Goal: Information Seeking & Learning: Learn about a topic

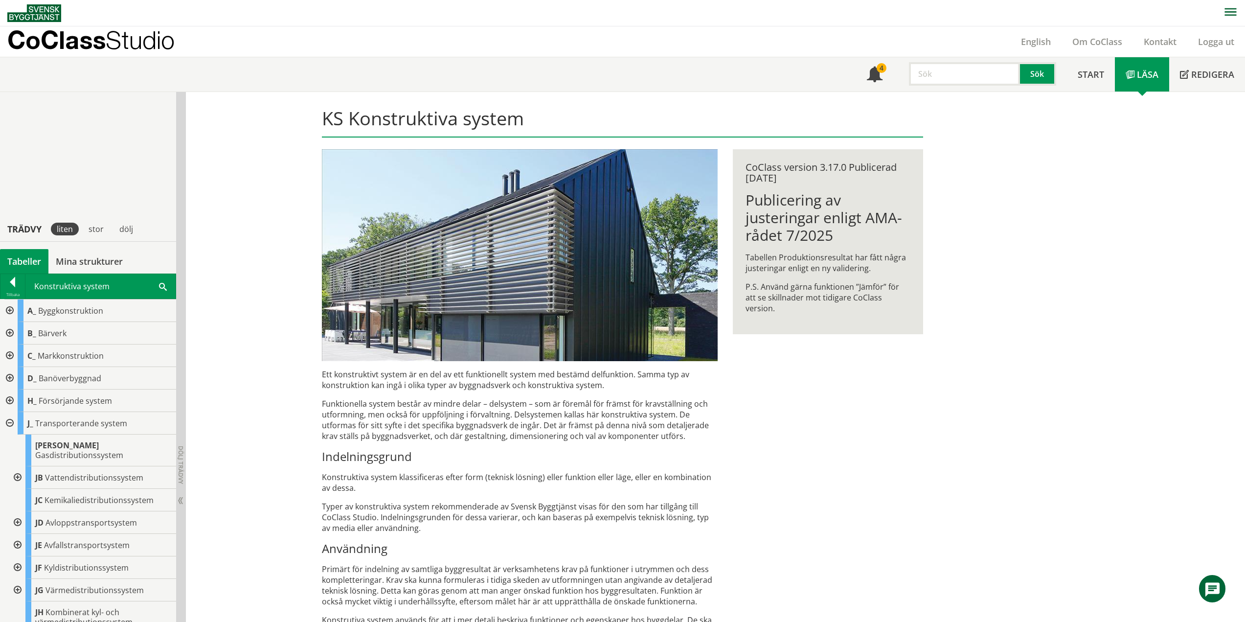
click at [208, 92] on div "KS Konstruktiva system Ett konstruktivt system är en del av ett funktionellt sy…" at bounding box center [715, 465] width 1059 height 747
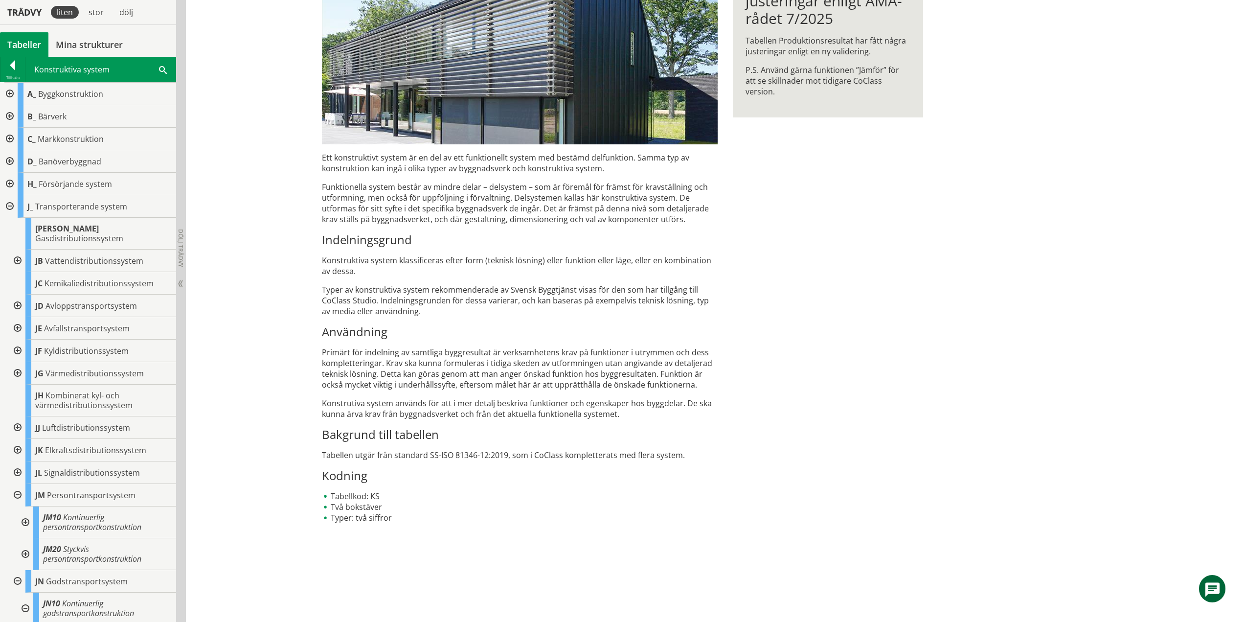
scroll to position [147, 0]
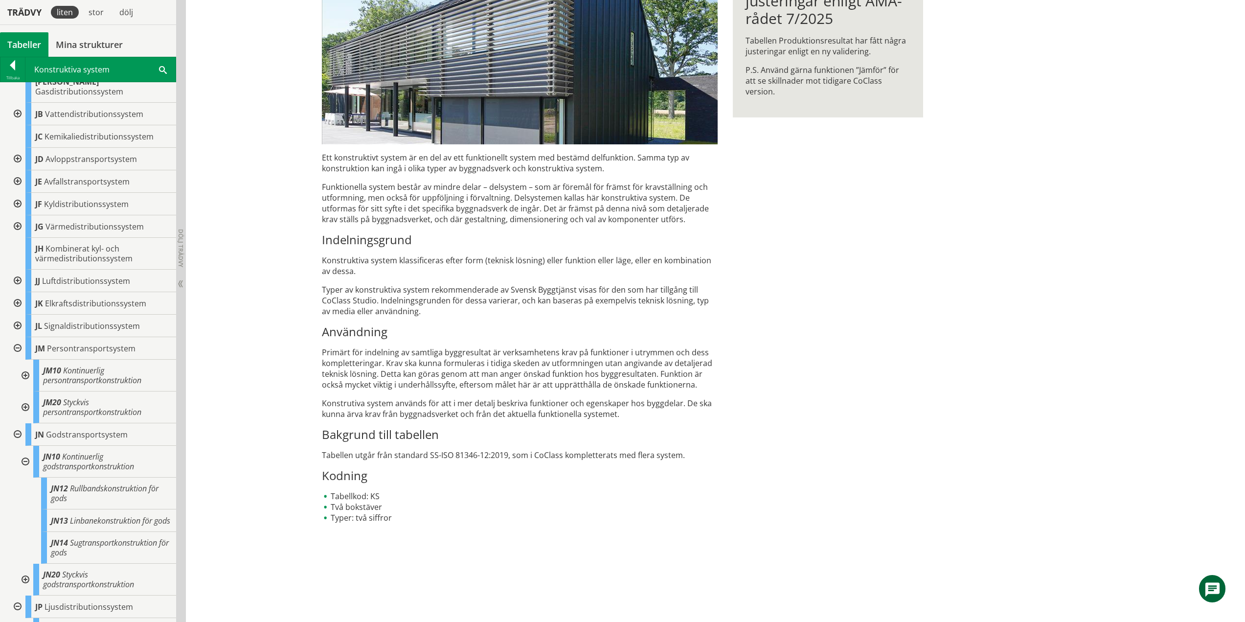
click at [22, 338] on div at bounding box center [17, 348] width 18 height 23
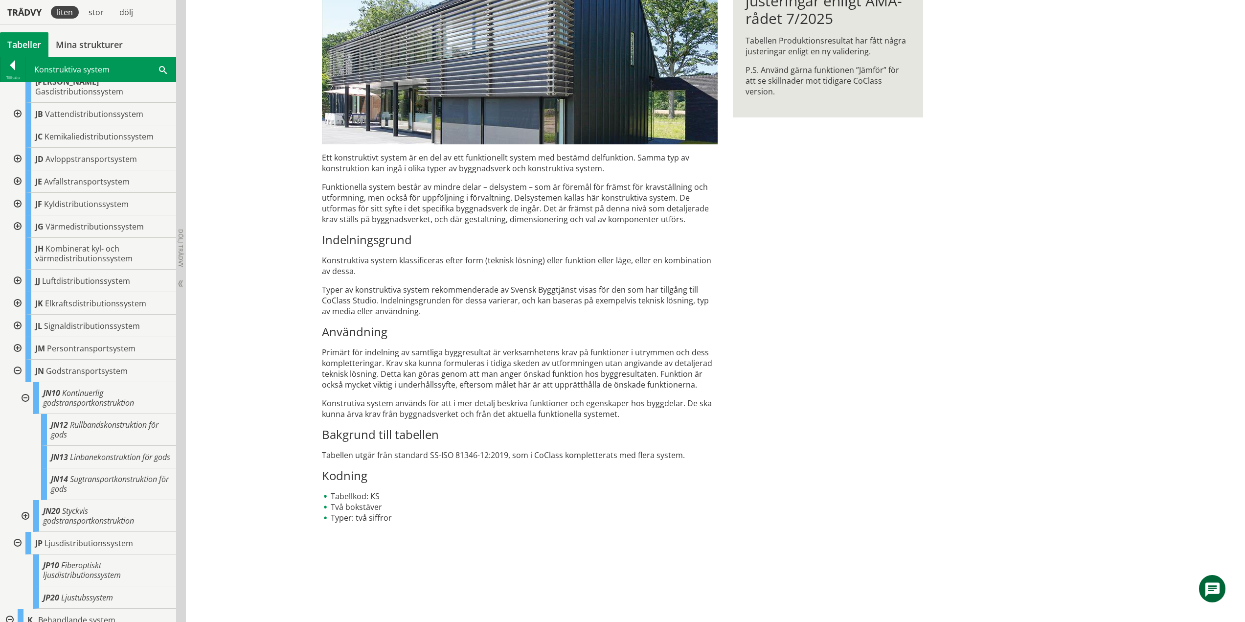
click at [26, 388] on div at bounding box center [25, 398] width 18 height 32
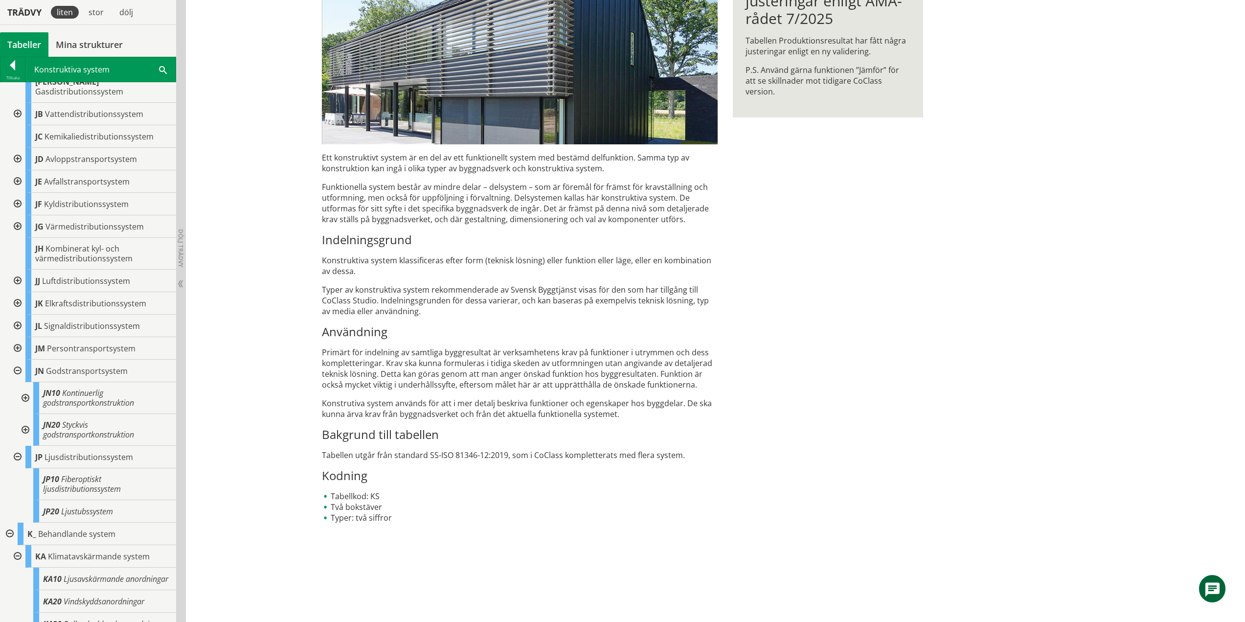
click at [27, 421] on div at bounding box center [25, 430] width 18 height 32
click at [25, 420] on div at bounding box center [25, 430] width 18 height 32
click at [17, 360] on div at bounding box center [17, 371] width 18 height 23
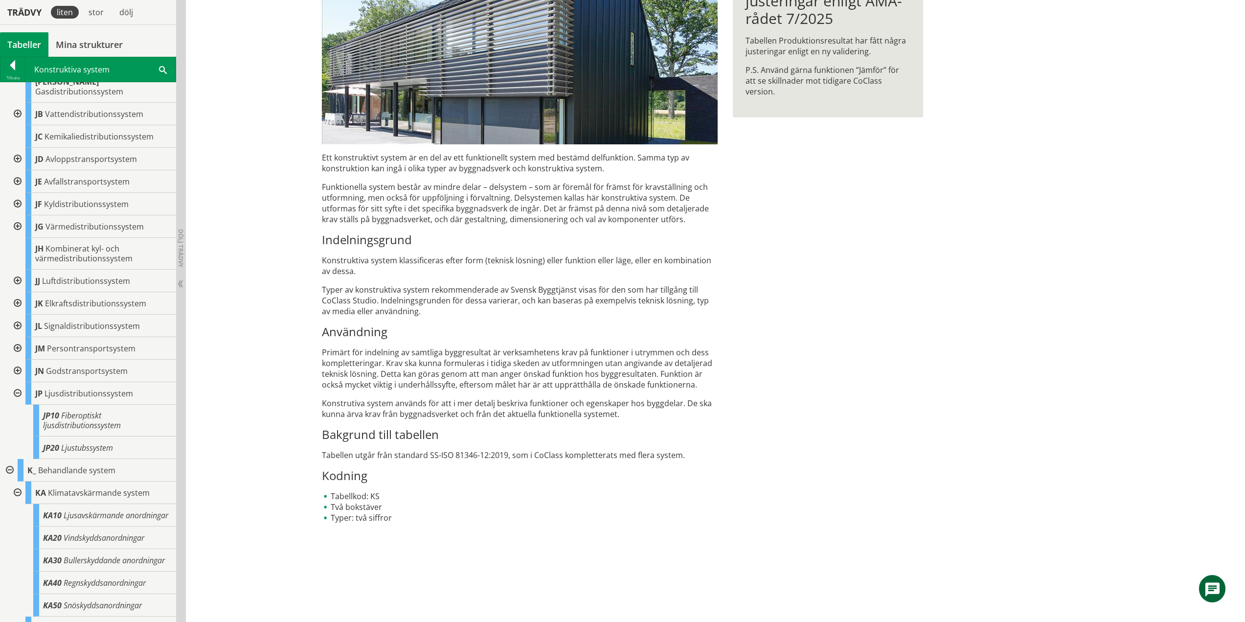
click at [15, 383] on div at bounding box center [17, 393] width 18 height 23
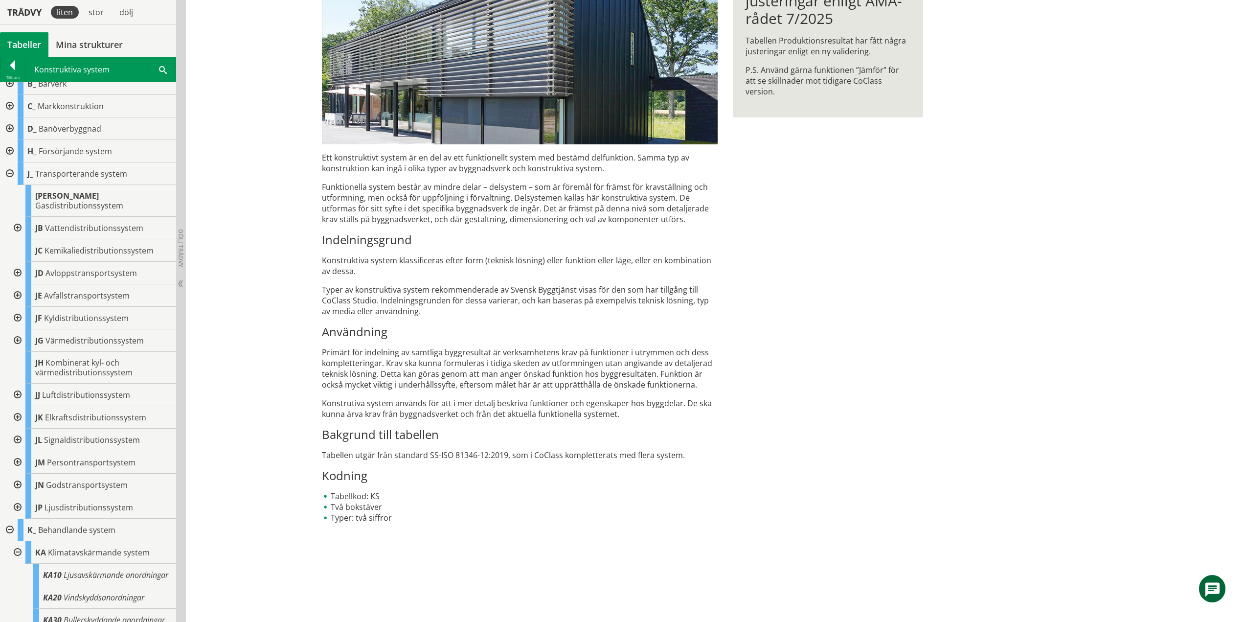
scroll to position [0, 0]
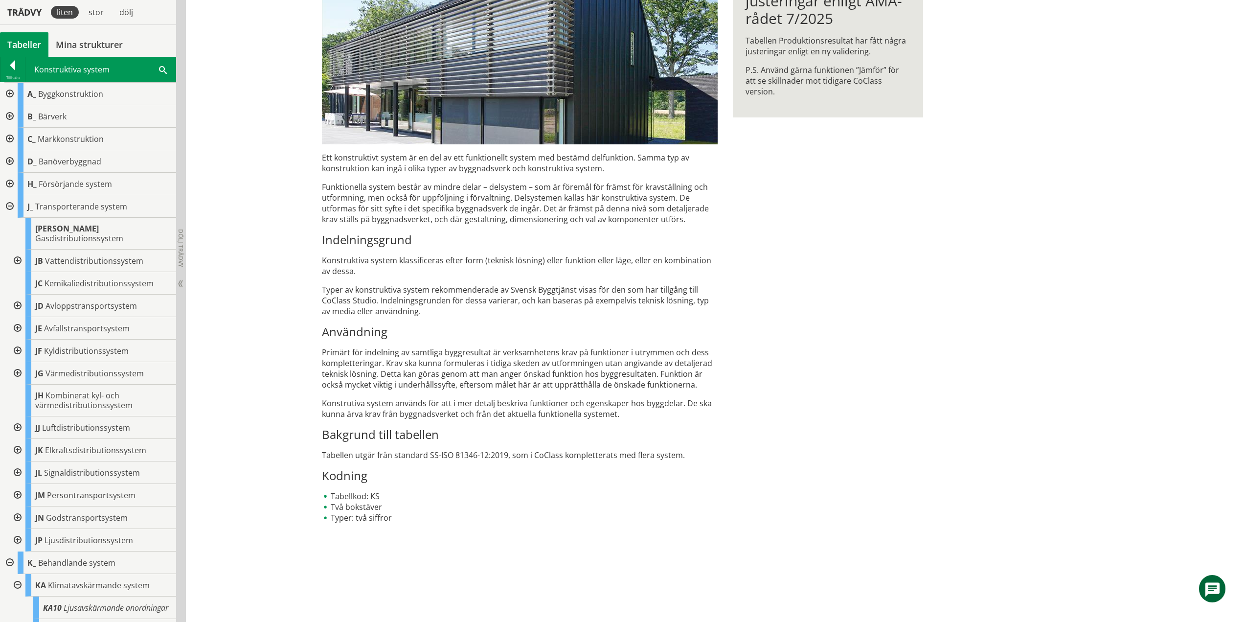
click at [11, 206] on div at bounding box center [9, 206] width 18 height 23
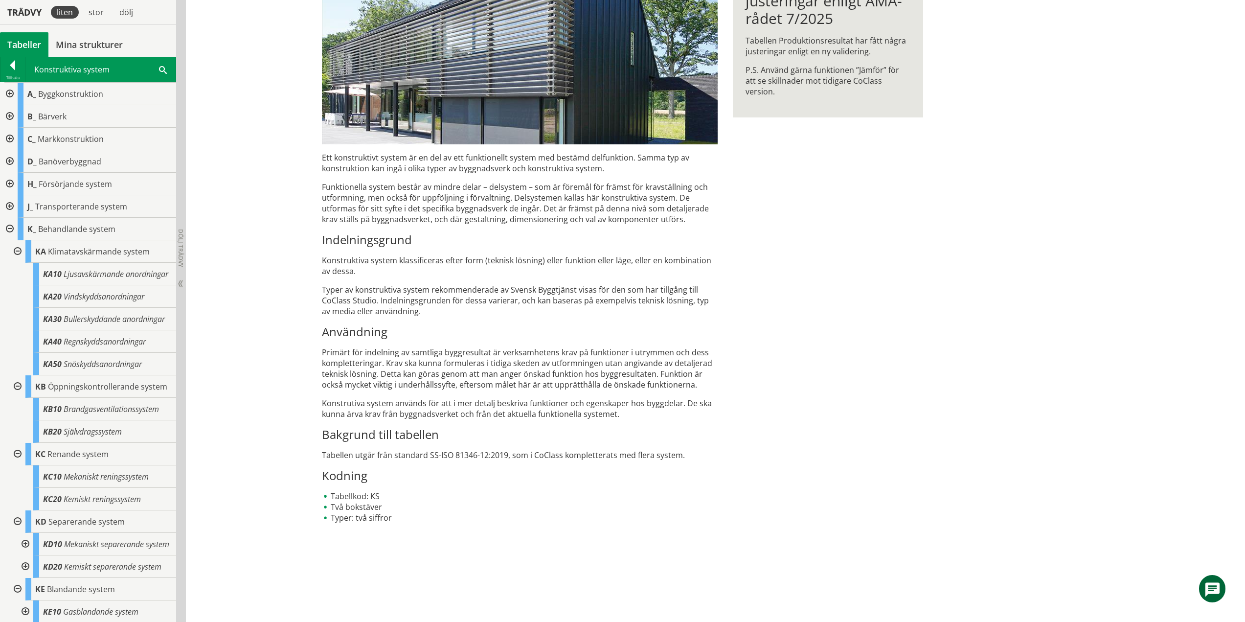
click at [17, 251] on div at bounding box center [17, 251] width 18 height 23
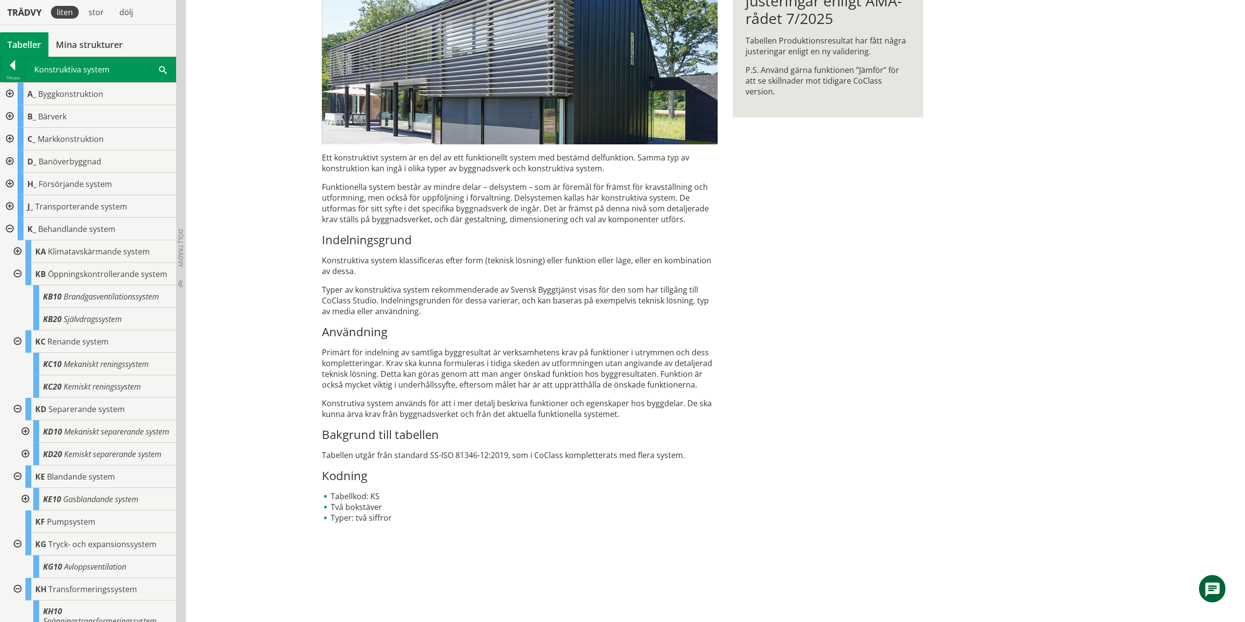
click at [18, 277] on div at bounding box center [17, 274] width 18 height 23
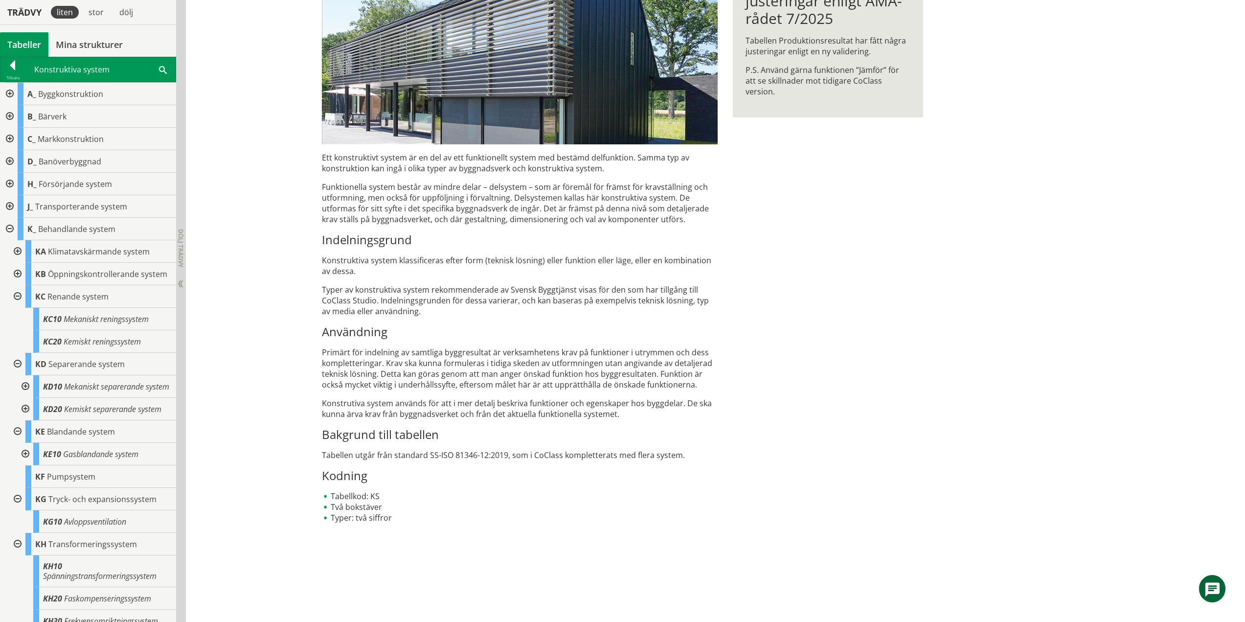
click at [18, 306] on div at bounding box center [17, 296] width 18 height 23
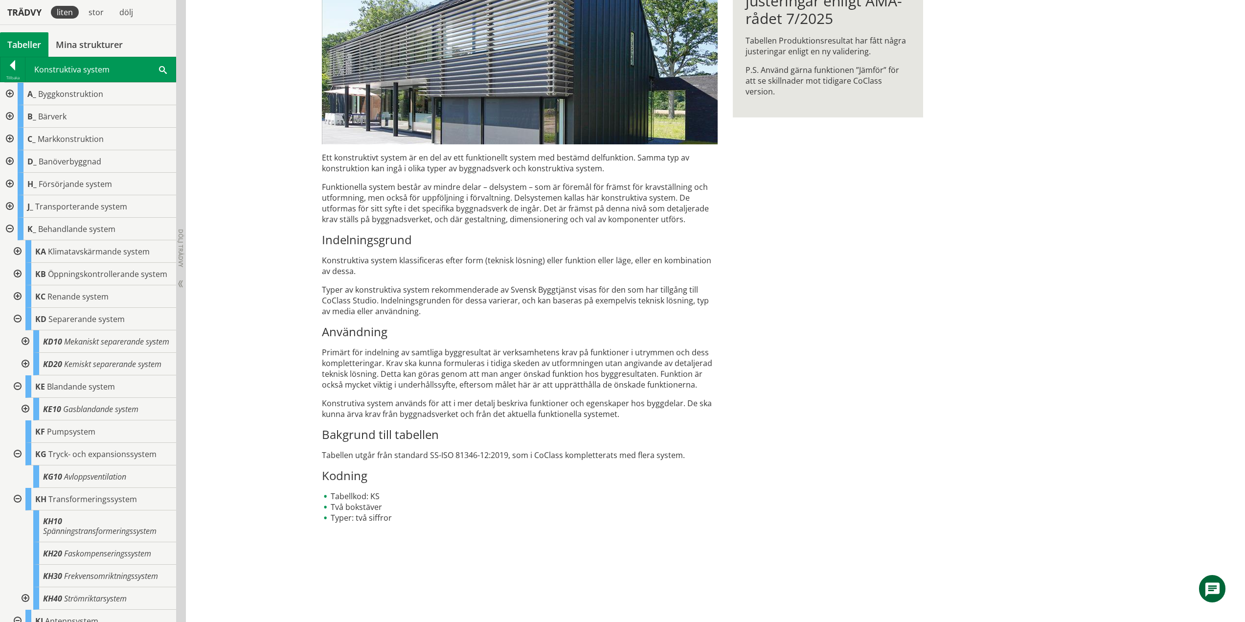
click at [28, 353] on div at bounding box center [25, 341] width 18 height 23
click at [25, 398] on div at bounding box center [25, 386] width 18 height 23
drag, startPoint x: 28, startPoint y: 403, endPoint x: 28, endPoint y: 376, distance: 26.4
click at [28, 398] on div at bounding box center [25, 386] width 18 height 23
click at [26, 353] on div at bounding box center [25, 341] width 18 height 23
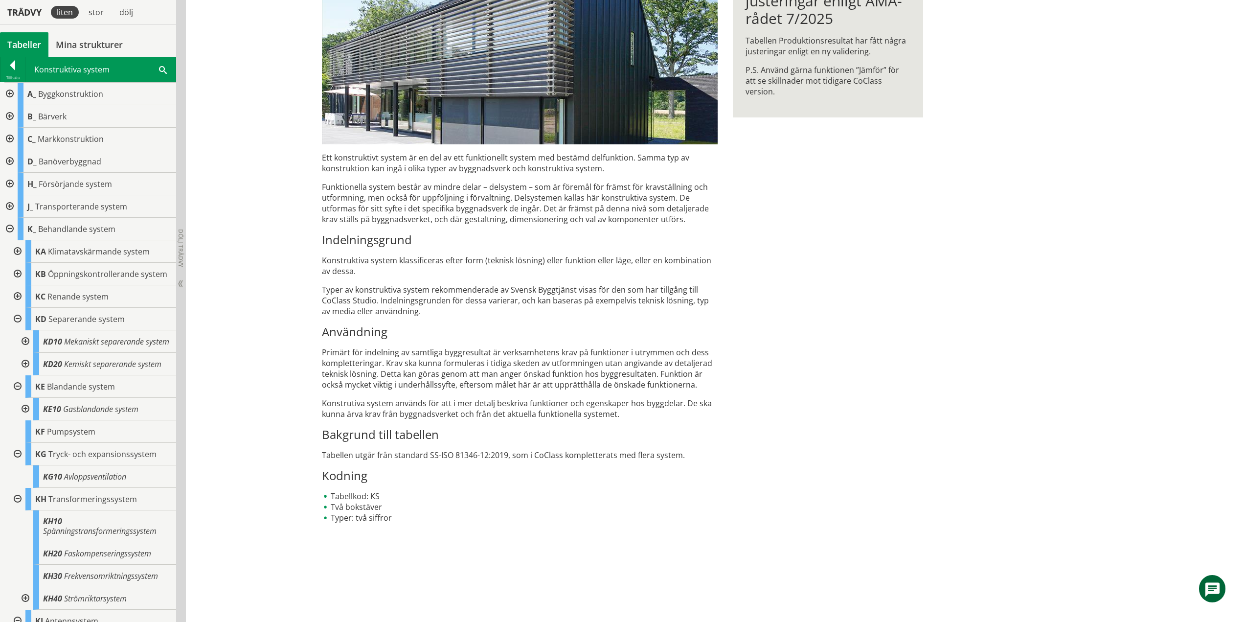
click at [18, 327] on div at bounding box center [17, 319] width 18 height 23
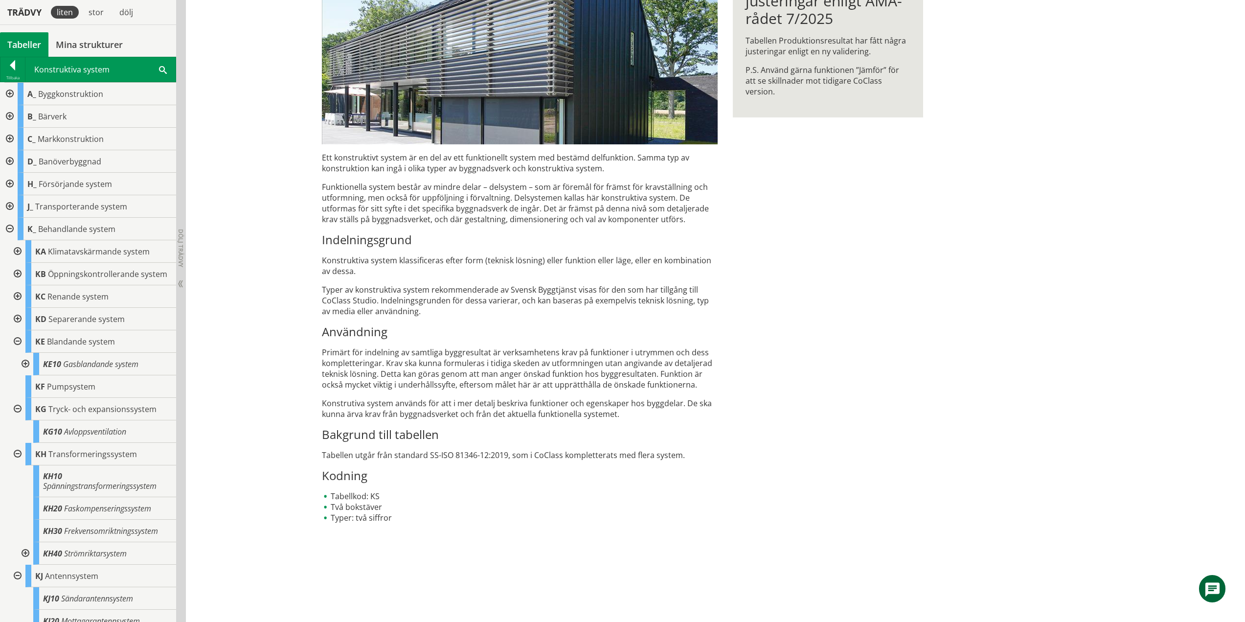
click at [28, 371] on div at bounding box center [25, 364] width 18 height 23
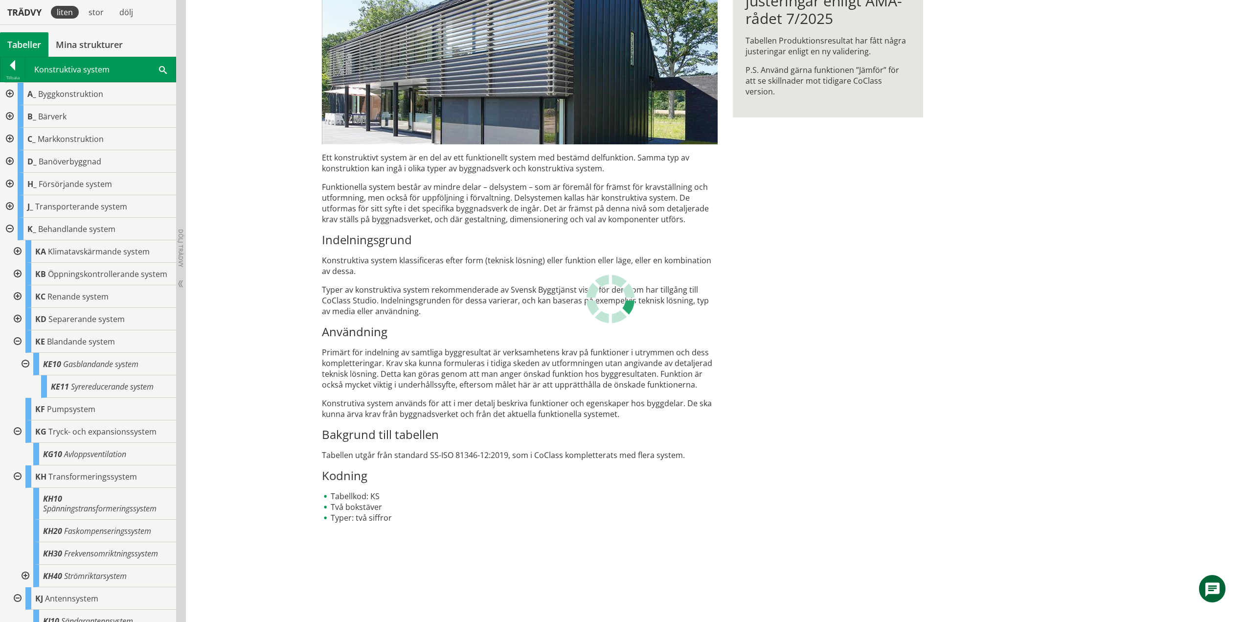
click at [439, 299] on p "Typer av konstruktiva system rekommenderade av Svensk Byggtjänst visas för den …" at bounding box center [520, 300] width 396 height 32
